Goal: Browse casually: Explore the website without a specific task or goal

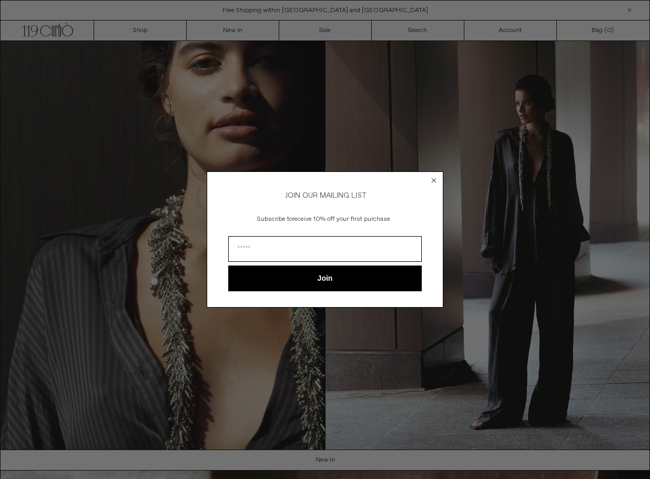
click at [433, 178] on circle "Close dialog" at bounding box center [434, 181] width 10 height 10
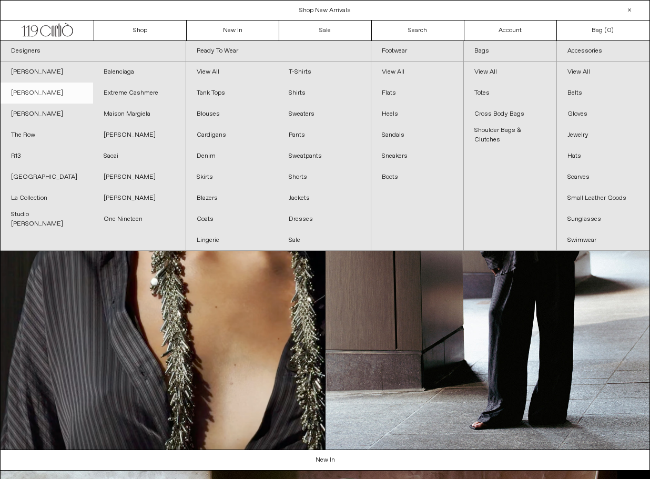
click at [42, 92] on link "[PERSON_NAME]" at bounding box center [47, 93] width 93 height 21
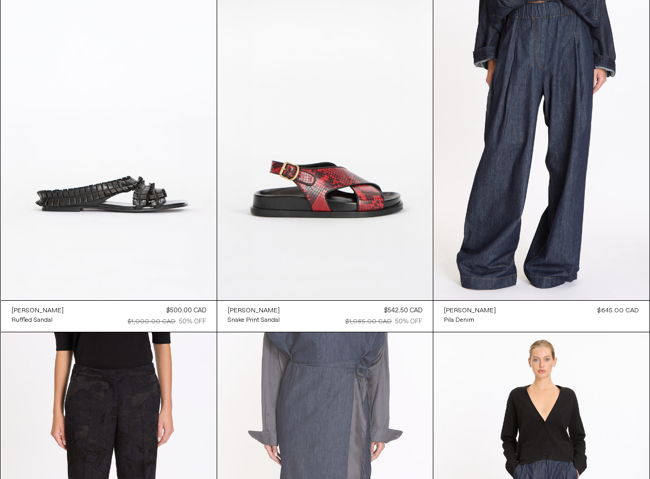
scroll to position [2210, 0]
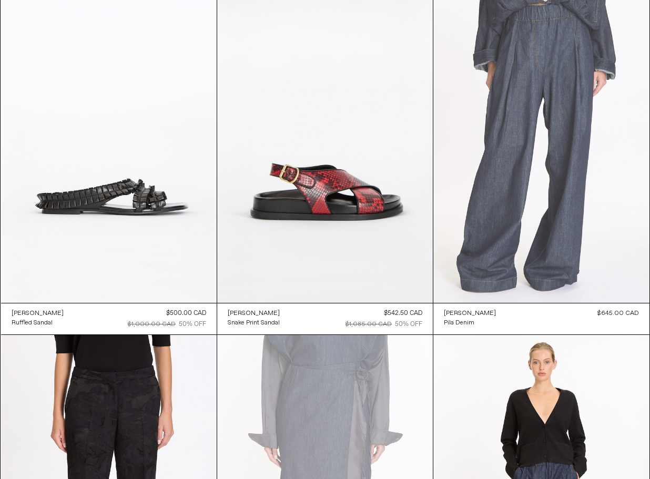
click at [497, 204] on at bounding box center [541, 141] width 216 height 324
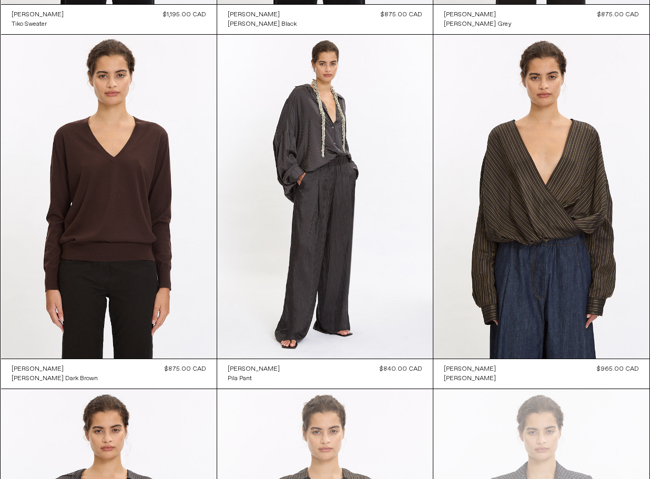
scroll to position [747, 0]
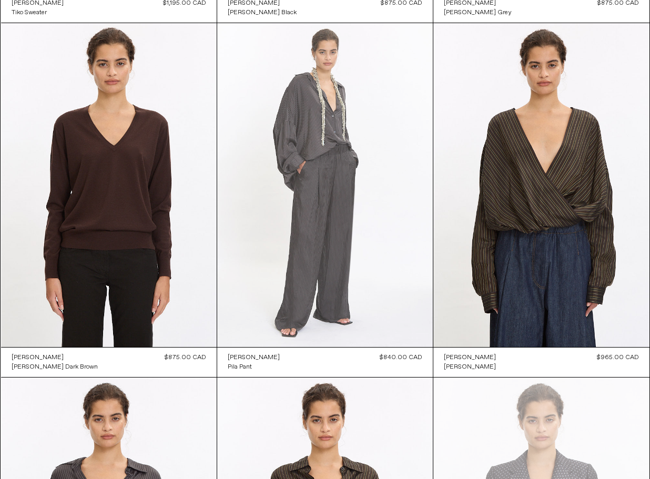
click at [306, 230] on at bounding box center [325, 184] width 216 height 323
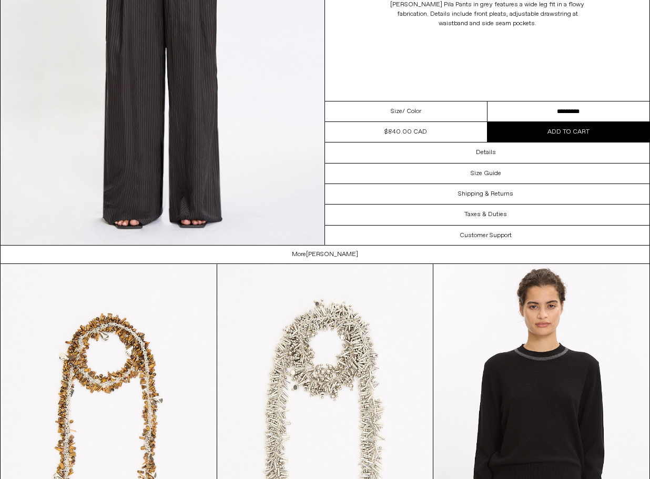
scroll to position [1439, 0]
